Goal: Transaction & Acquisition: Purchase product/service

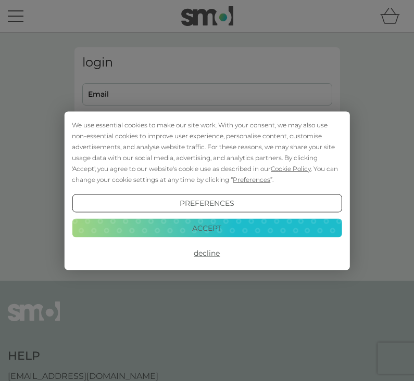
click at [186, 99] on div "We use essential cookies to make our site work. With your consent, we may also …" at bounding box center [207, 190] width 414 height 381
click at [209, 251] on button "Decline" at bounding box center [206, 253] width 269 height 19
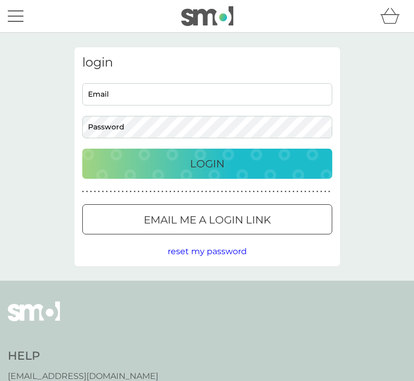
click at [140, 97] on input "Email" at bounding box center [207, 94] width 250 height 22
type input "[PERSON_NAME][EMAIL_ADDRESS][PERSON_NAME][DOMAIN_NAME]"
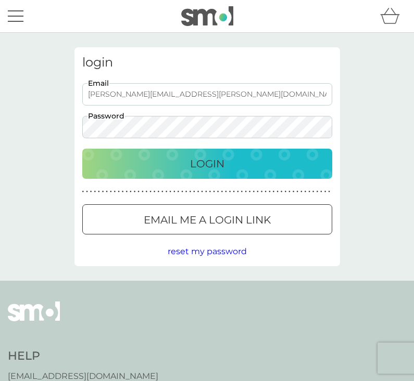
click at [156, 169] on div "Login" at bounding box center [207, 164] width 229 height 17
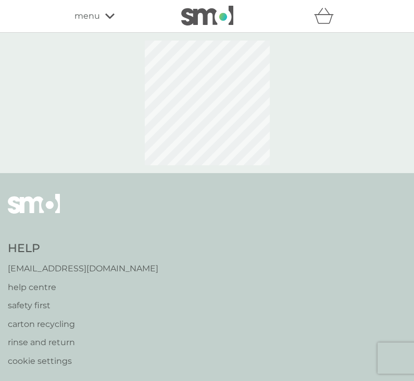
select select "182"
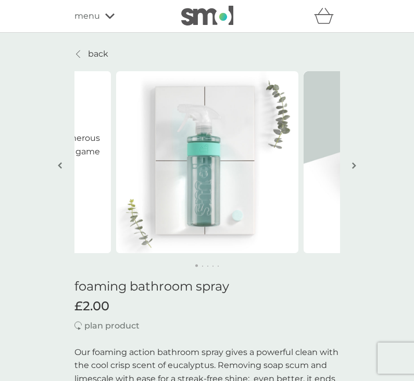
click at [355, 170] on button "button" at bounding box center [354, 166] width 8 height 52
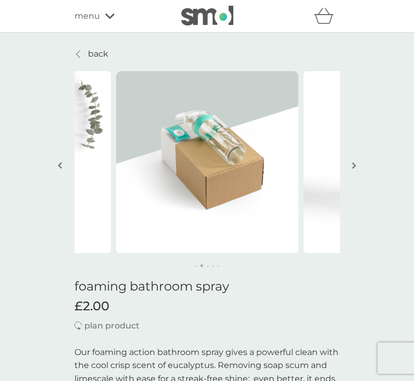
click at [352, 169] on img "button" at bounding box center [354, 166] width 4 height 8
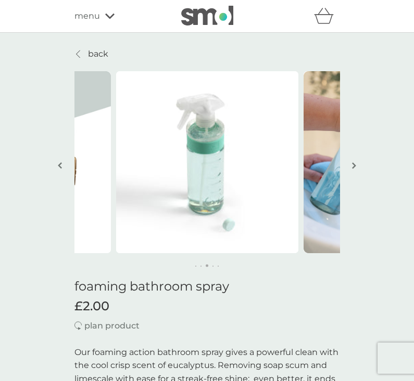
click at [352, 169] on img "button" at bounding box center [354, 166] width 4 height 8
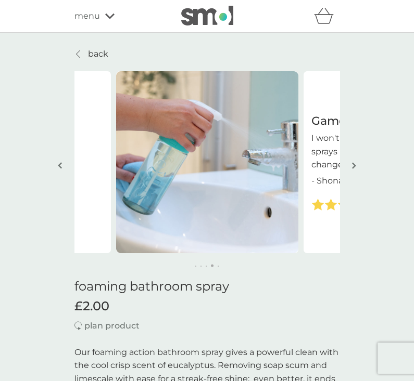
click at [108, 18] on icon at bounding box center [109, 16] width 9 height 6
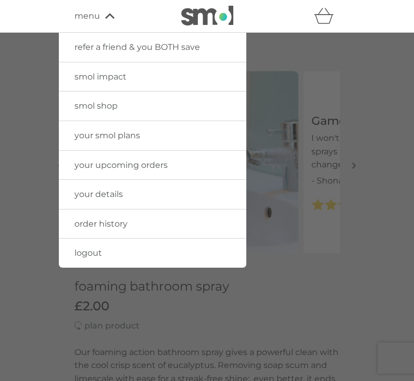
click at [114, 107] on span "smol shop" at bounding box center [95, 106] width 43 height 10
